Goal: Use online tool/utility: Utilize a website feature to perform a specific function

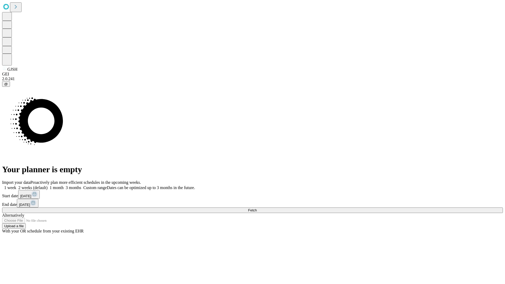
click at [257, 208] on span "Fetch" at bounding box center [252, 210] width 9 height 4
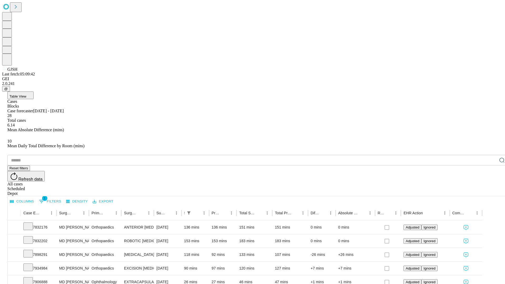
scroll to position [17, 0]
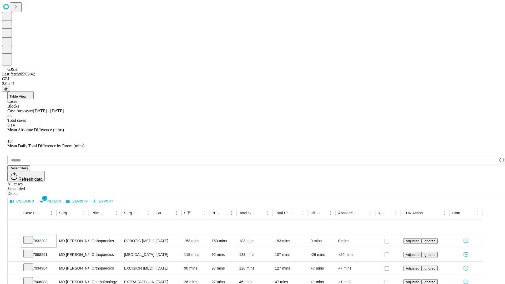
click at [31, 237] on icon at bounding box center [28, 239] width 5 height 5
